Goal: Obtain resource: Download file/media

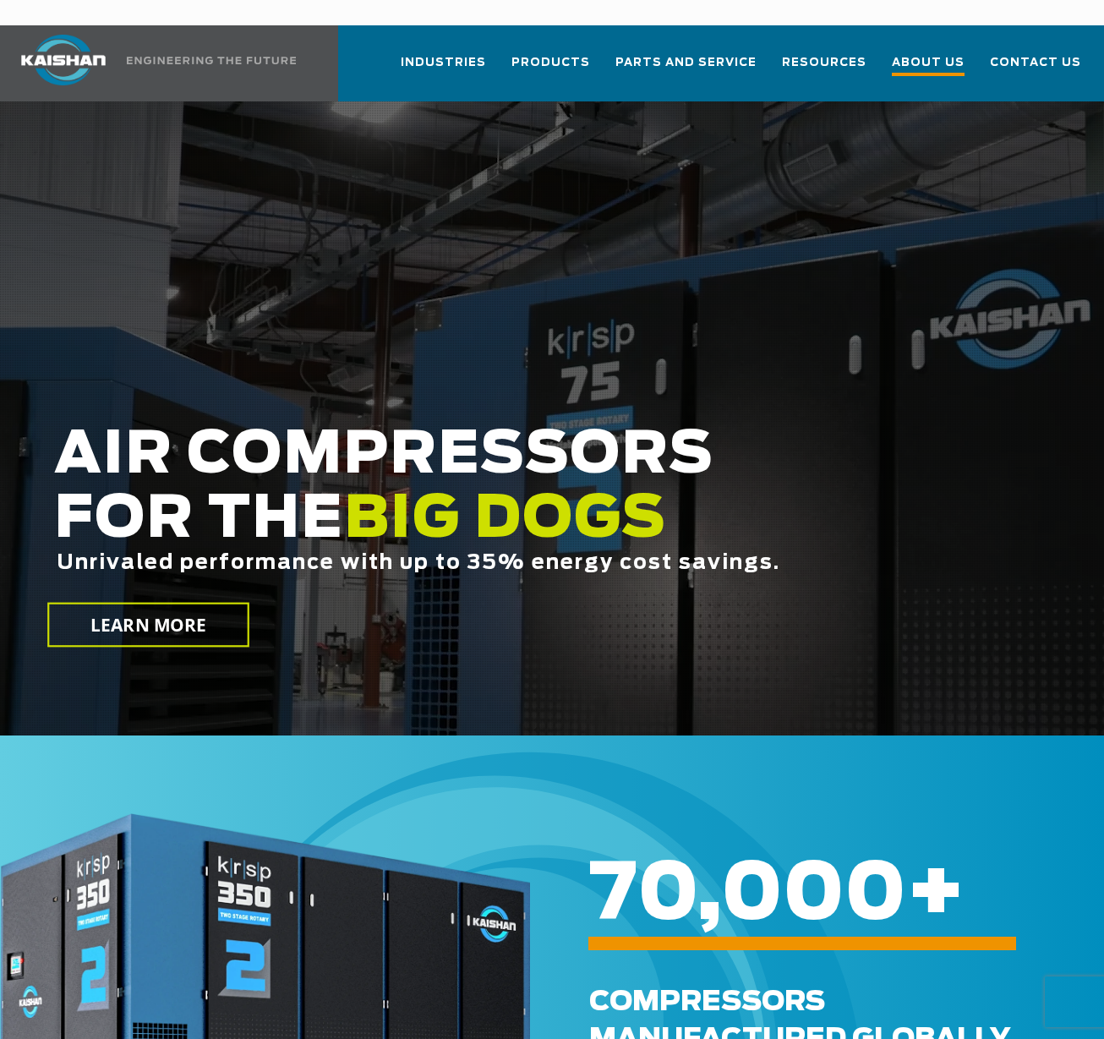
click at [917, 53] on span "About Us" at bounding box center [928, 64] width 73 height 23
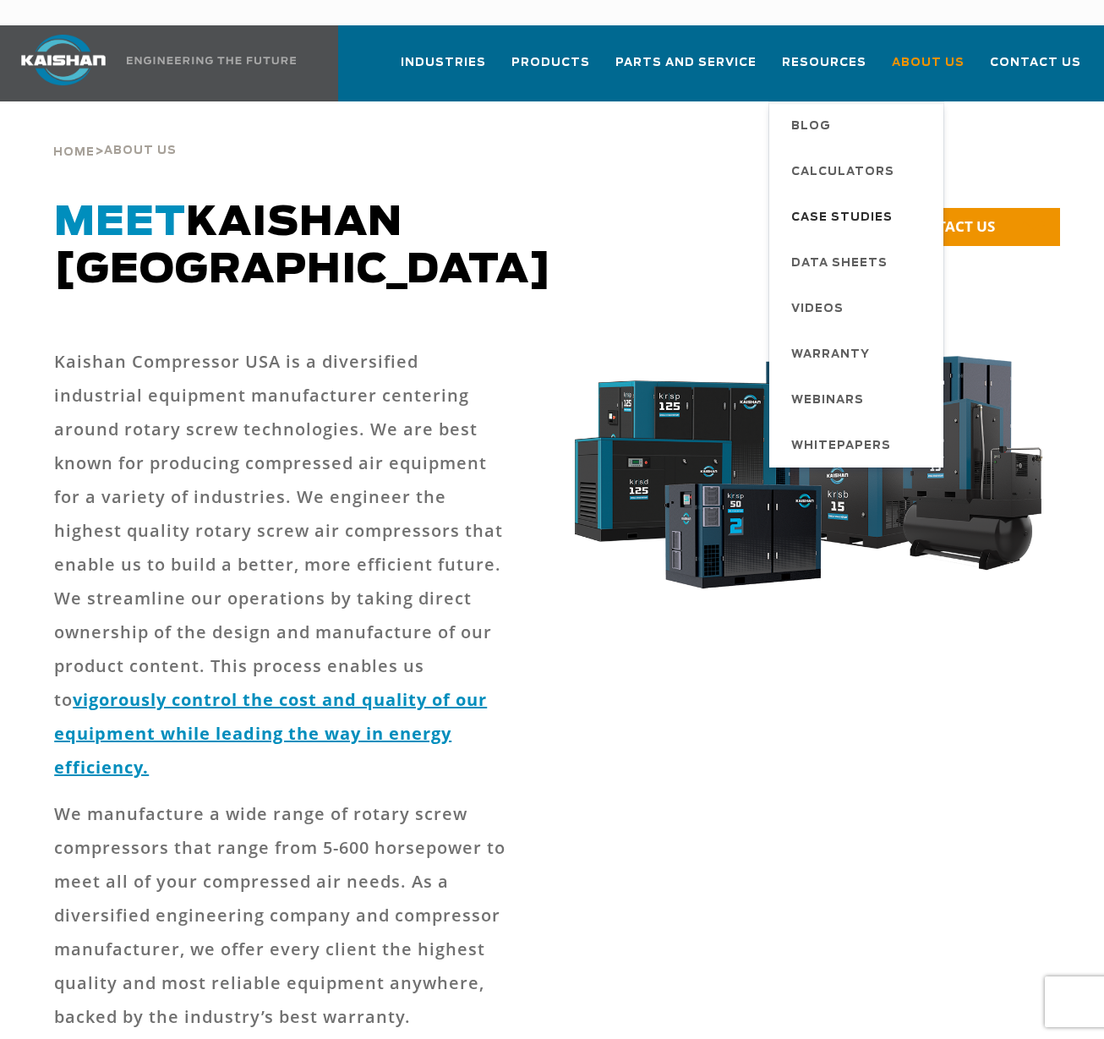
click at [823, 204] on span "Case Studies" at bounding box center [841, 218] width 101 height 29
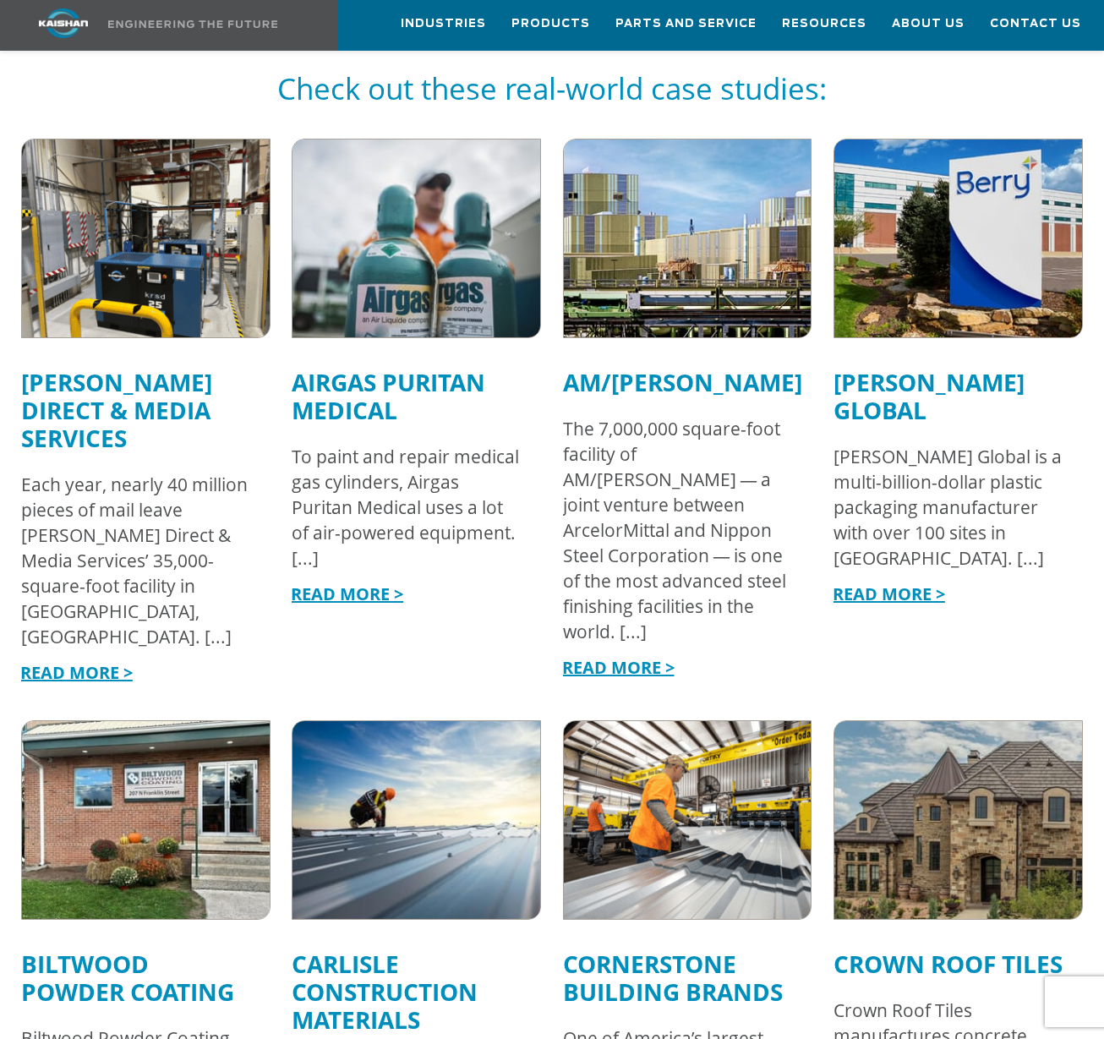
scroll to position [878, 0]
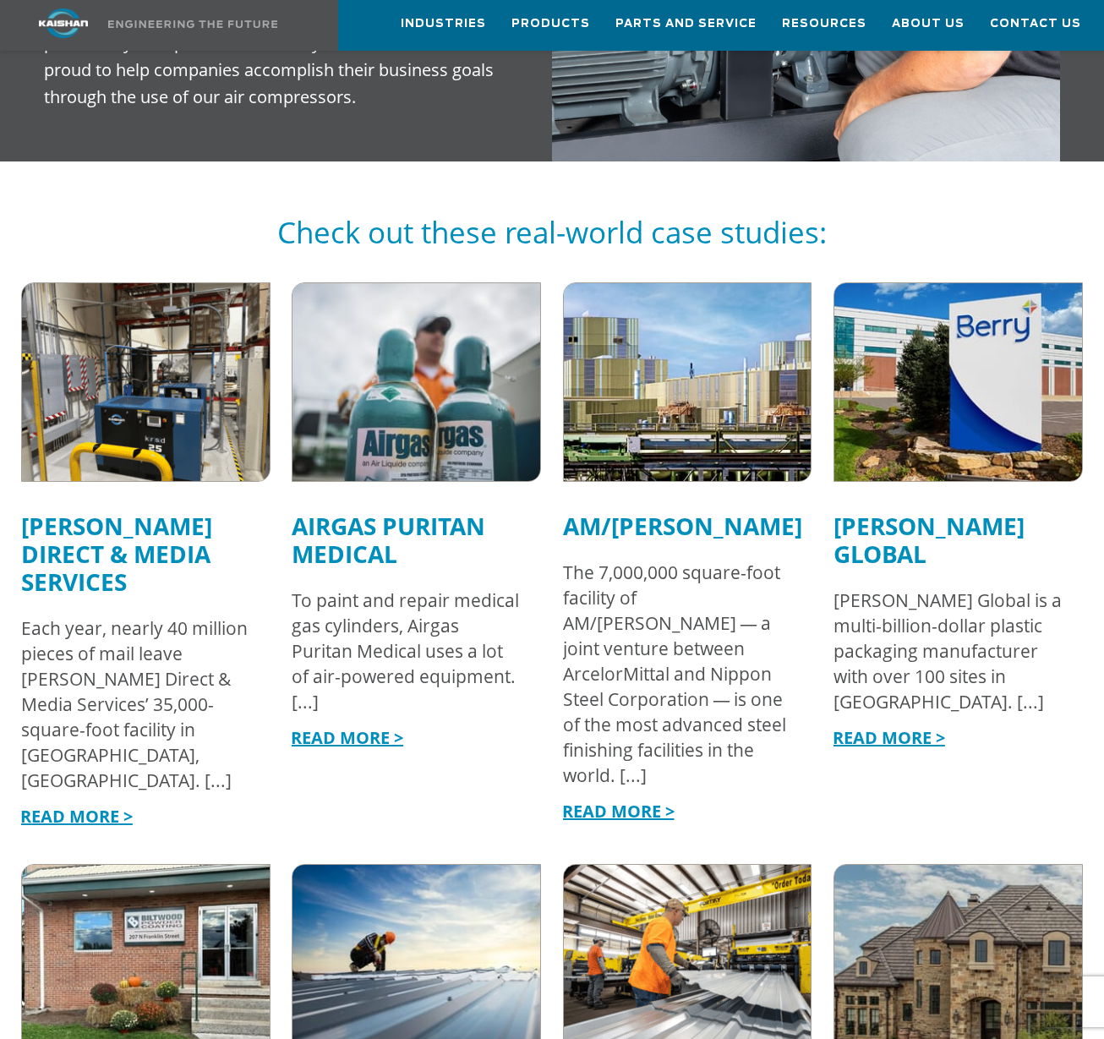
click at [88, 805] on link "READ MORE >" at bounding box center [76, 816] width 112 height 23
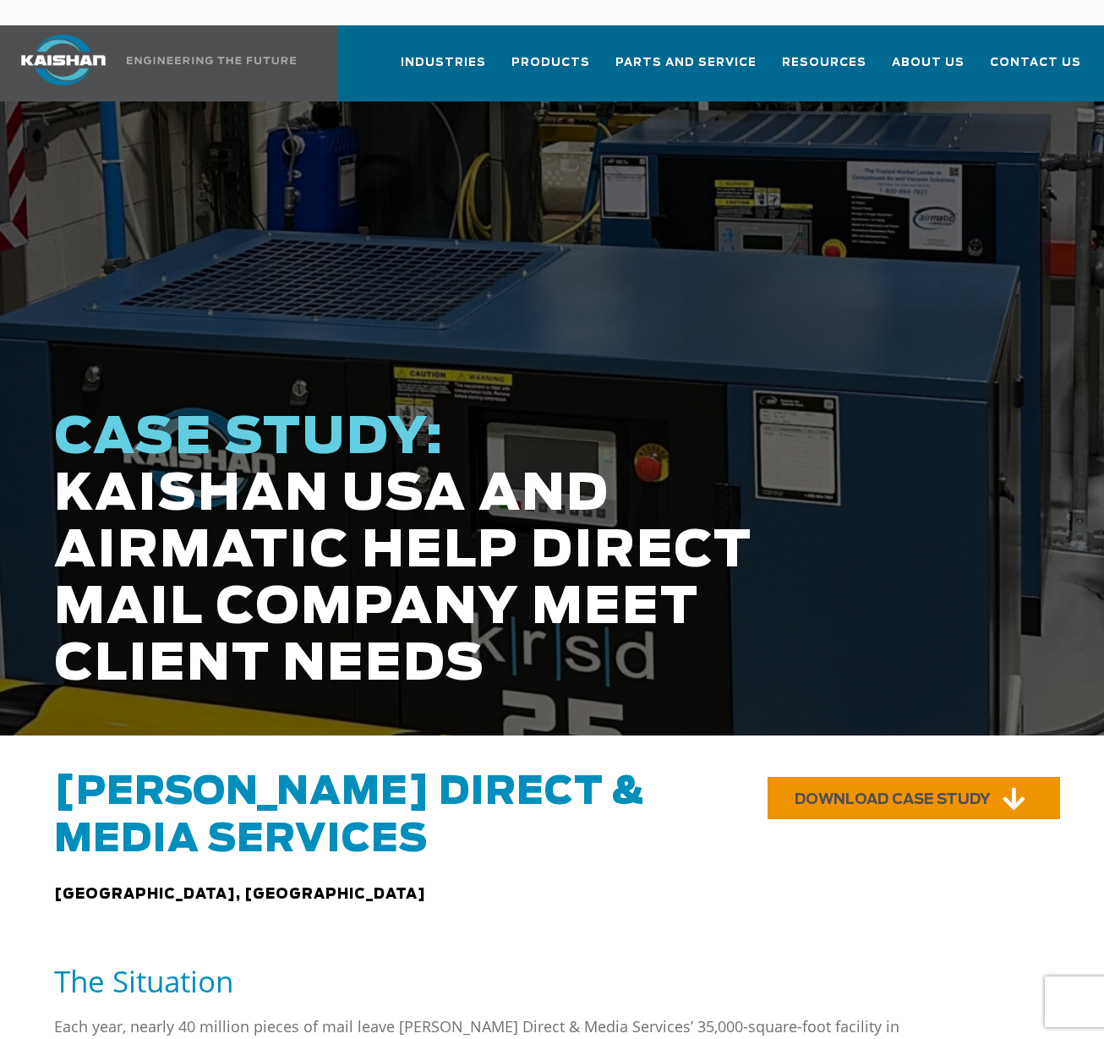
click at [842, 792] on span "DOWNLOAD CASE STUDY" at bounding box center [893, 799] width 196 height 14
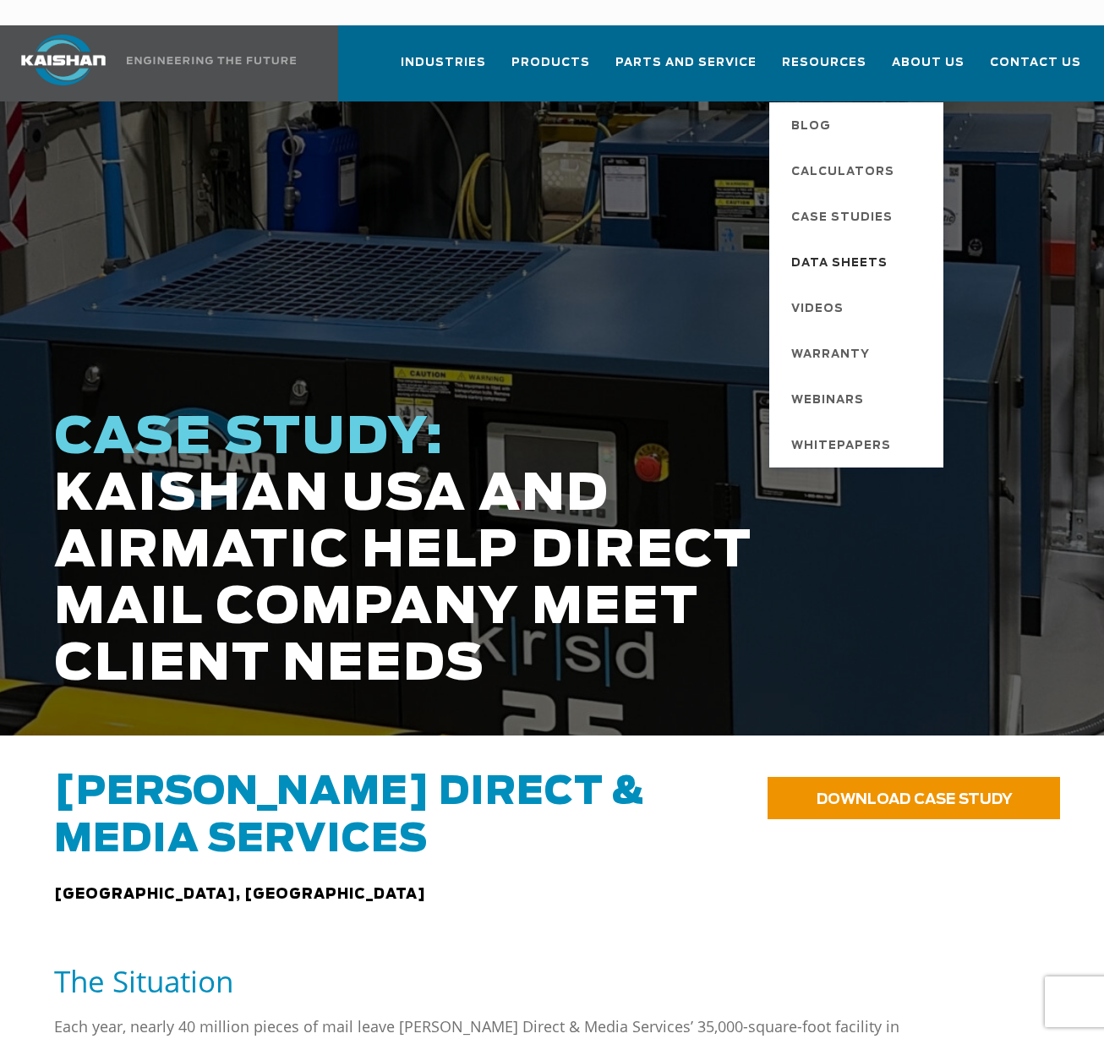
click at [862, 249] on span "Data Sheets" at bounding box center [839, 263] width 96 height 29
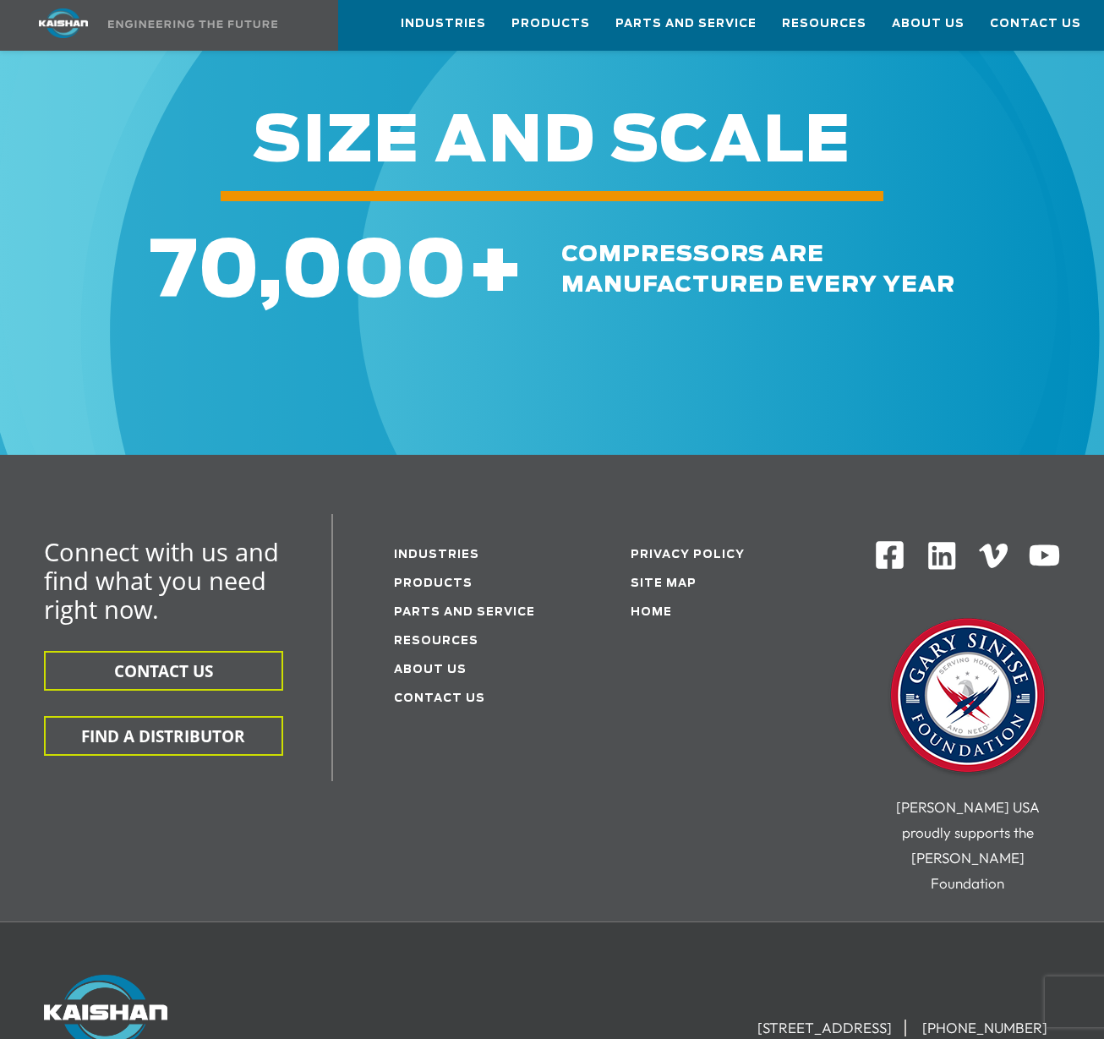
scroll to position [729, 0]
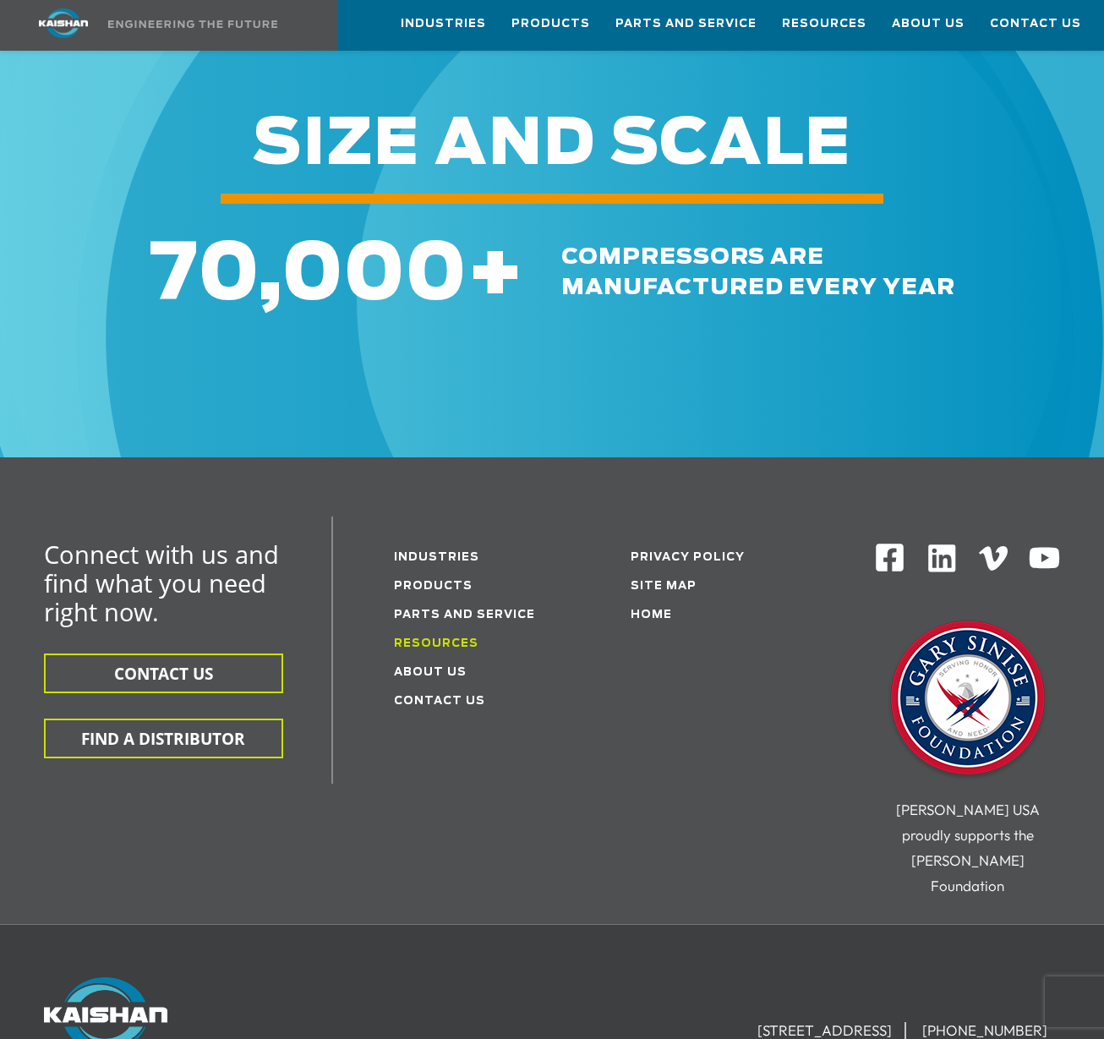
click at [441, 638] on link "Resources" at bounding box center [436, 643] width 85 height 11
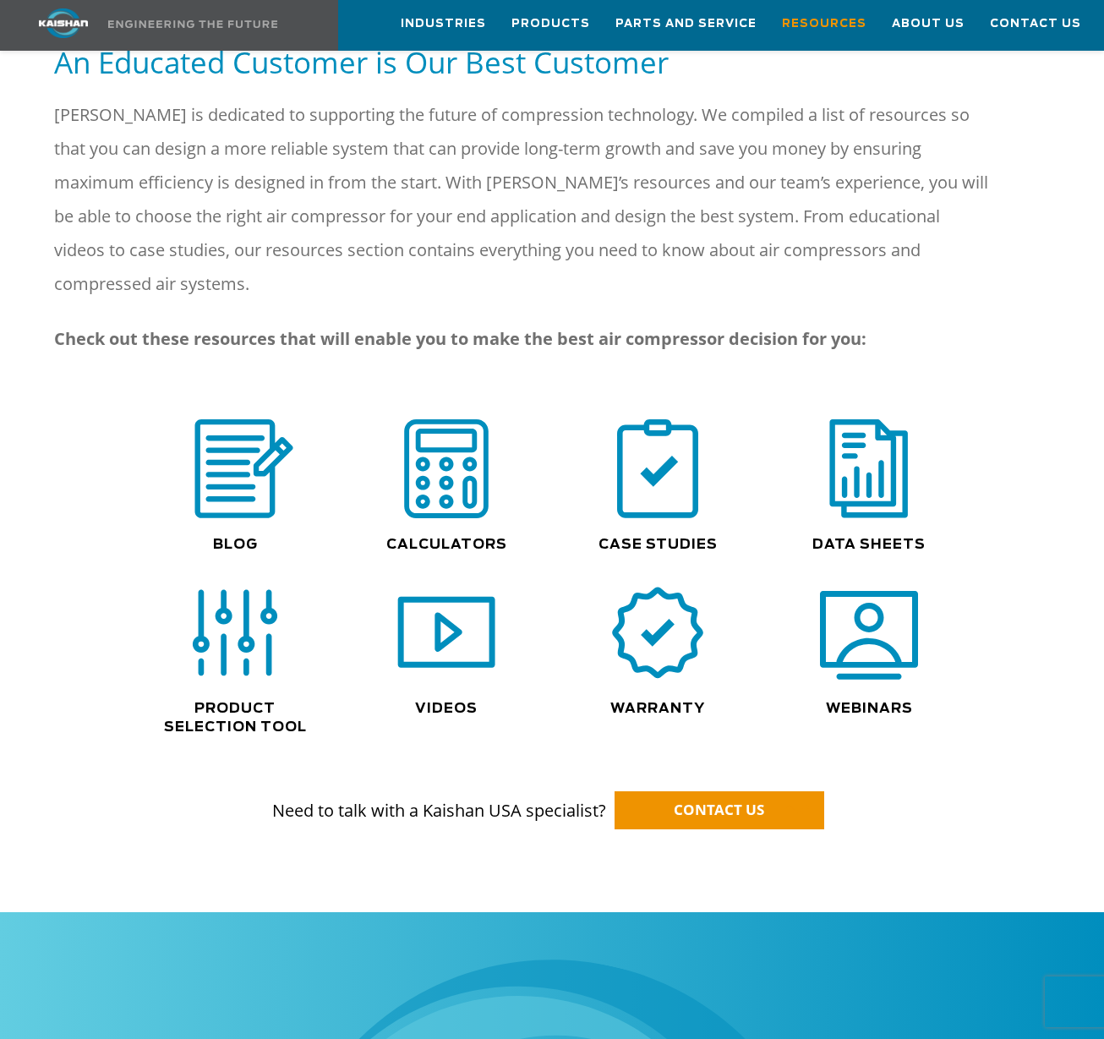
scroll to position [1022, 0]
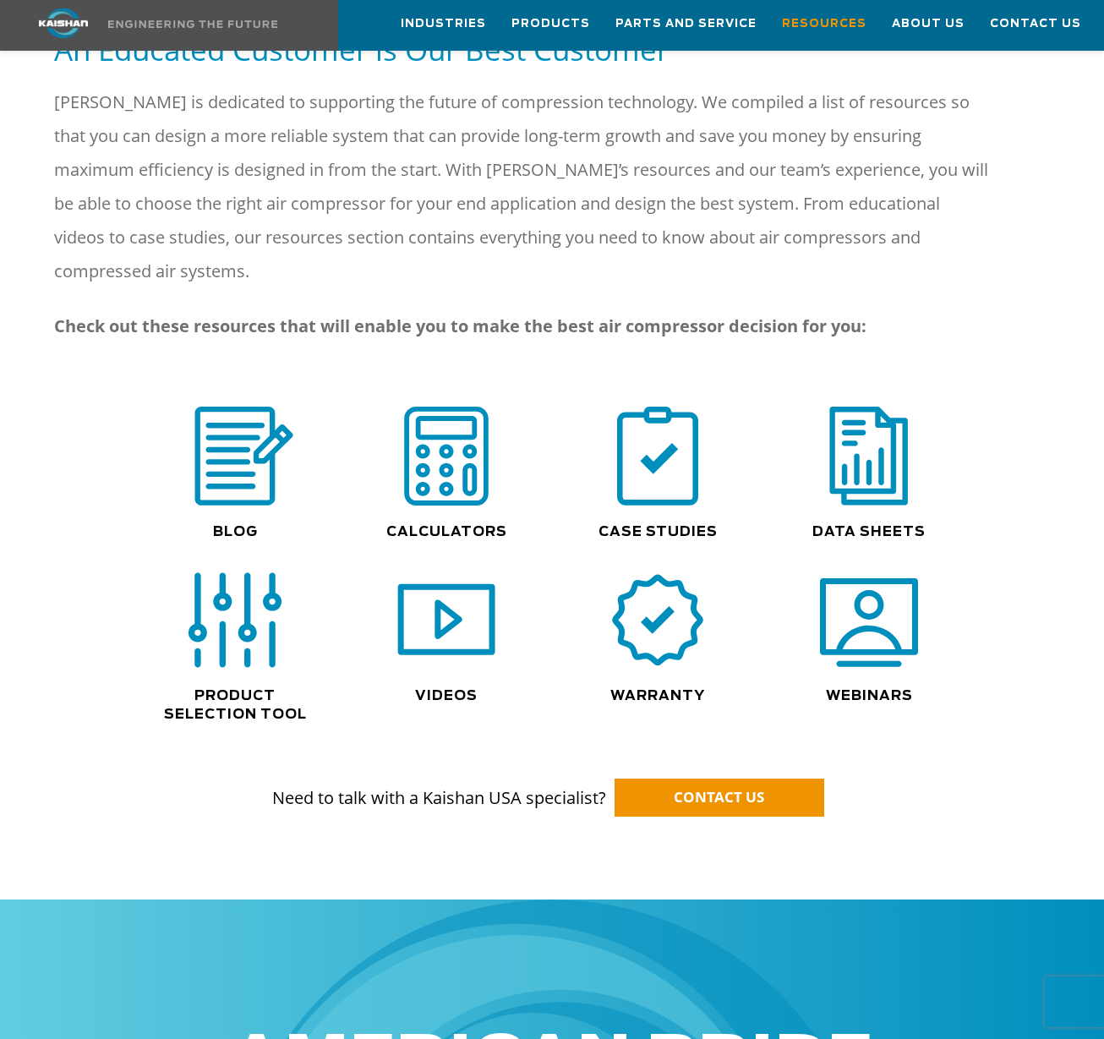
click at [240, 593] on img at bounding box center [235, 621] width 108 height 109
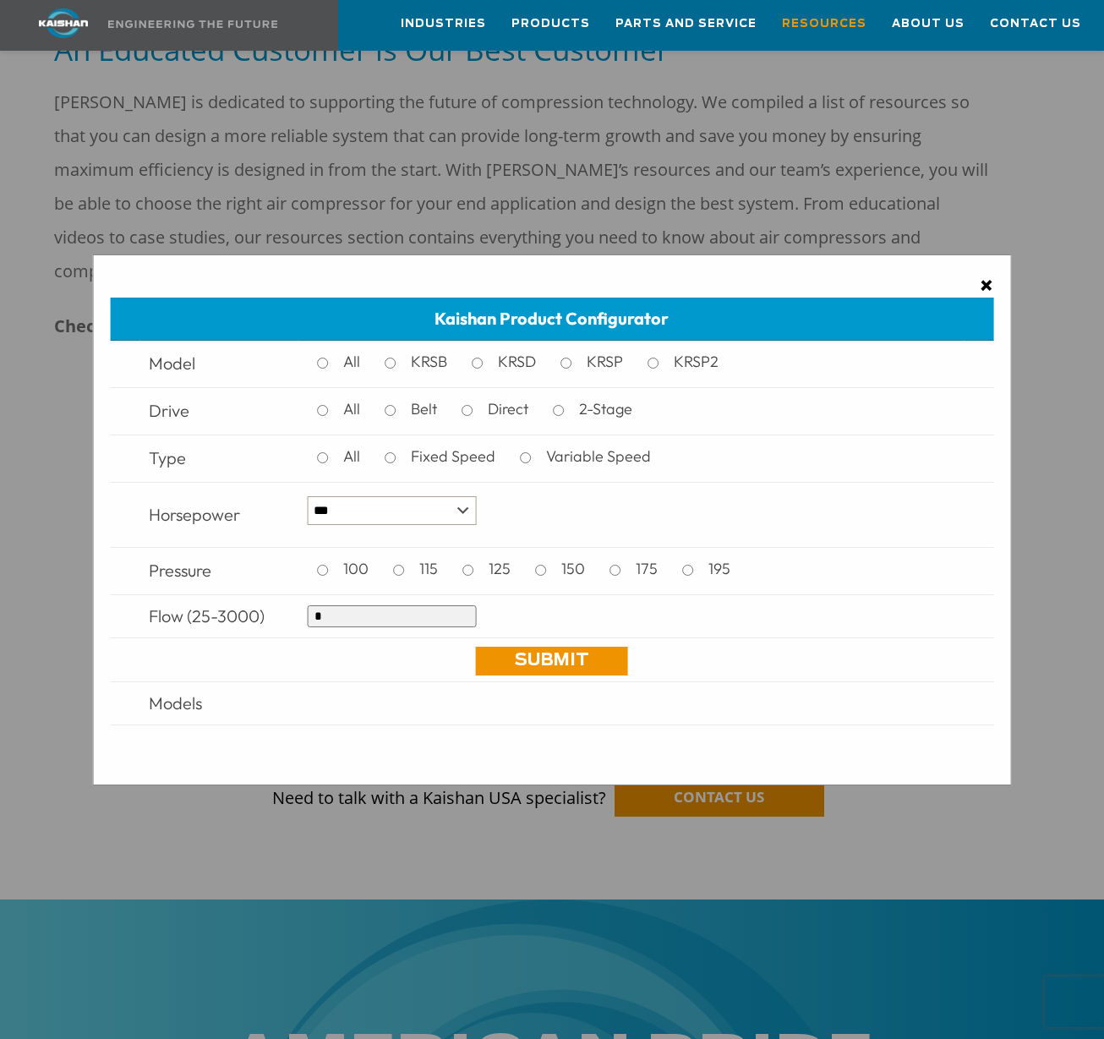
click at [988, 283] on span "×" at bounding box center [987, 284] width 14 height 25
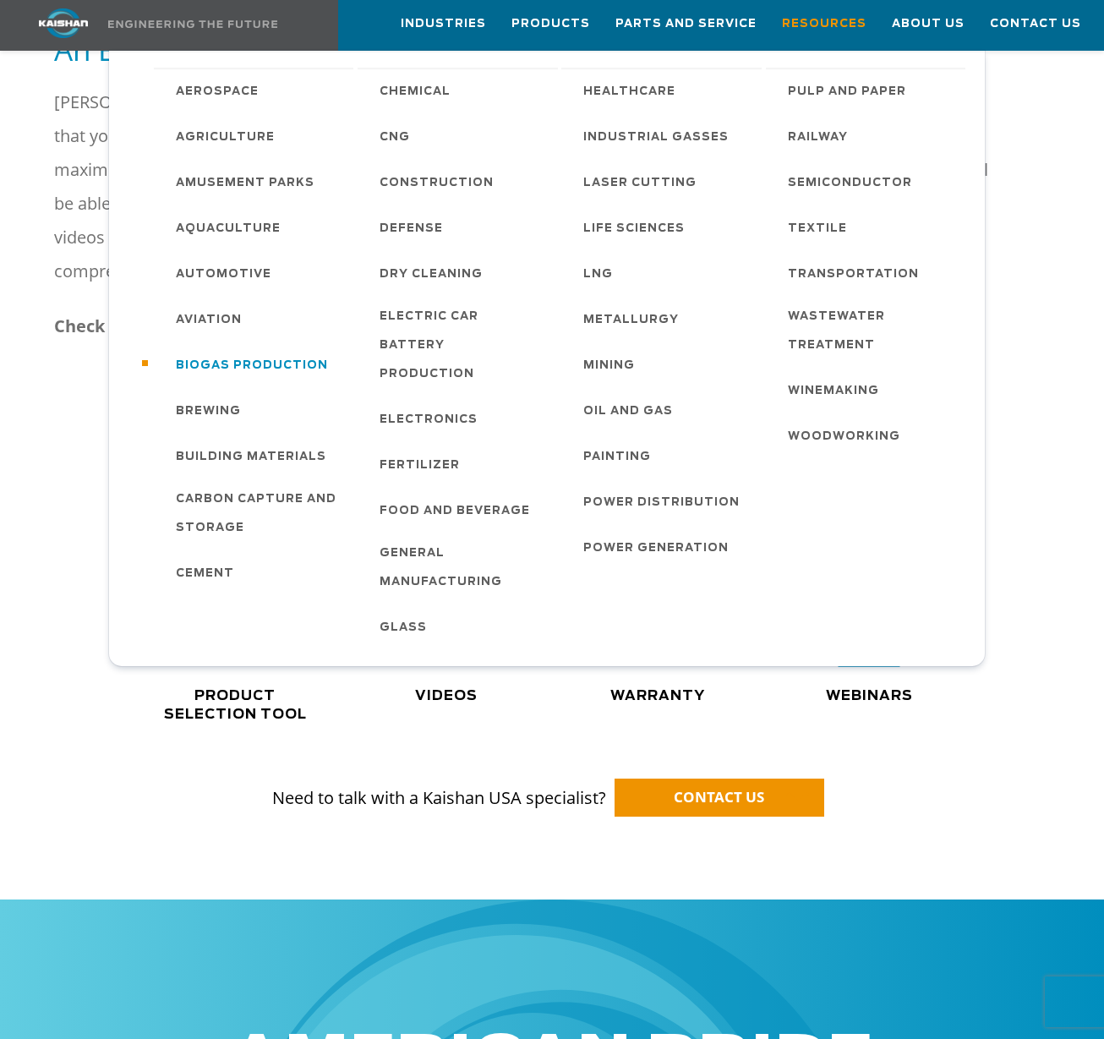
click at [253, 370] on span "Biogas Production" at bounding box center [252, 366] width 152 height 29
